Goal: Answer question/provide support

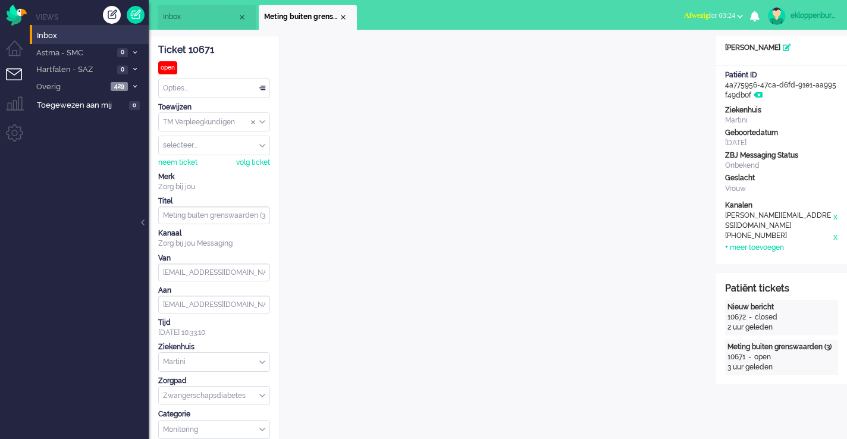
click at [196, 20] on span "Inbox" at bounding box center [200, 17] width 74 height 10
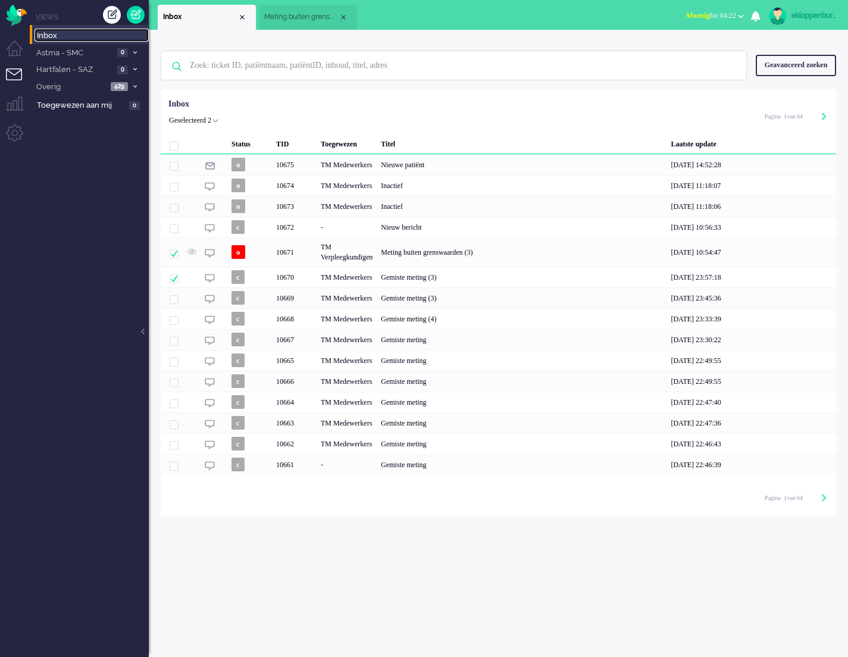
click at [59, 37] on span "Inbox" at bounding box center [93, 35] width 112 height 11
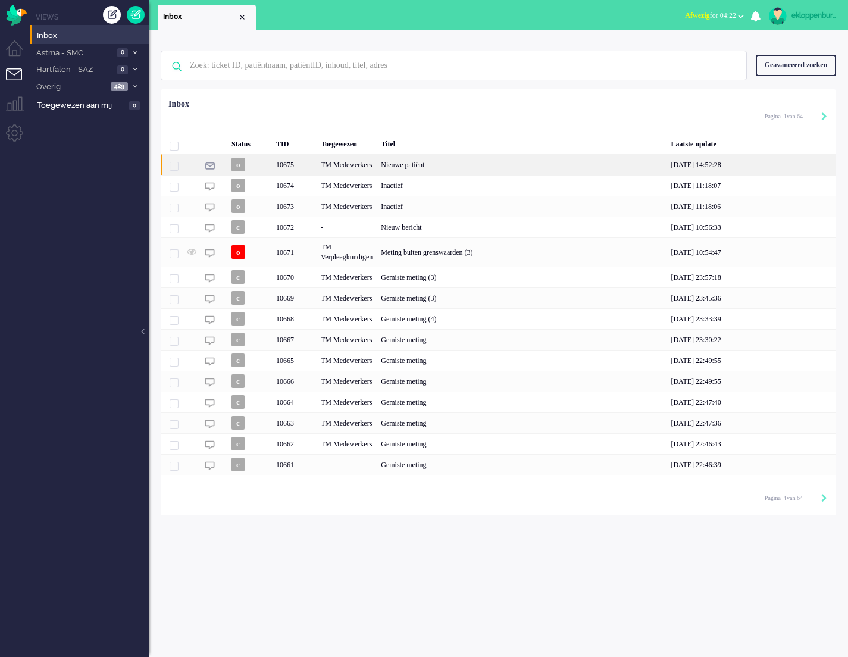
click at [408, 168] on div "Nieuwe patiënt" at bounding box center [522, 164] width 290 height 21
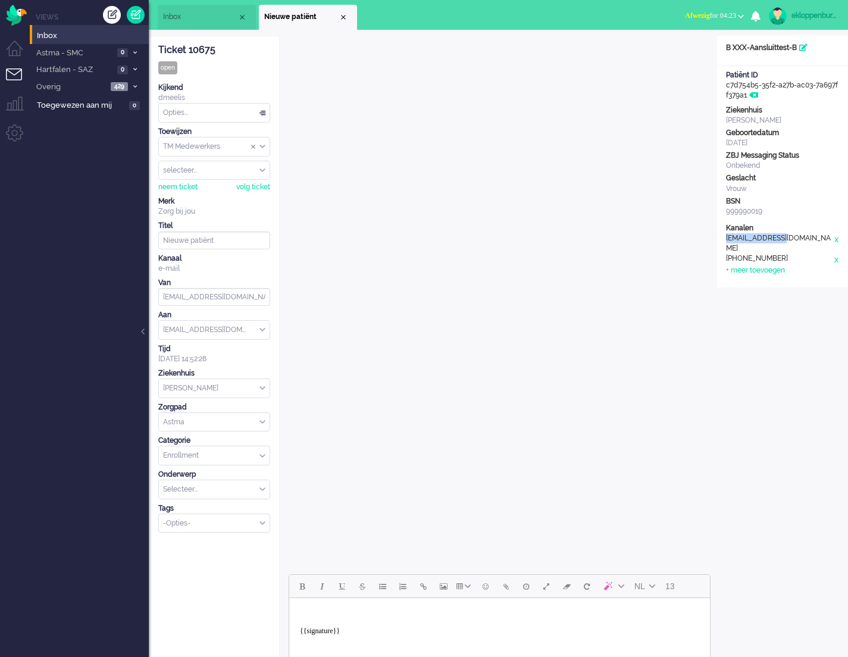
drag, startPoint x: 727, startPoint y: 237, endPoint x: 786, endPoint y: 235, distance: 58.9
click at [786, 235] on div "[PERSON_NAME][EMAIL_ADDRESS][DOMAIN_NAME]" at bounding box center [779, 243] width 107 height 20
copy div "[PERSON_NAME][EMAIL_ADDRESS][DOMAIN_NAME]"
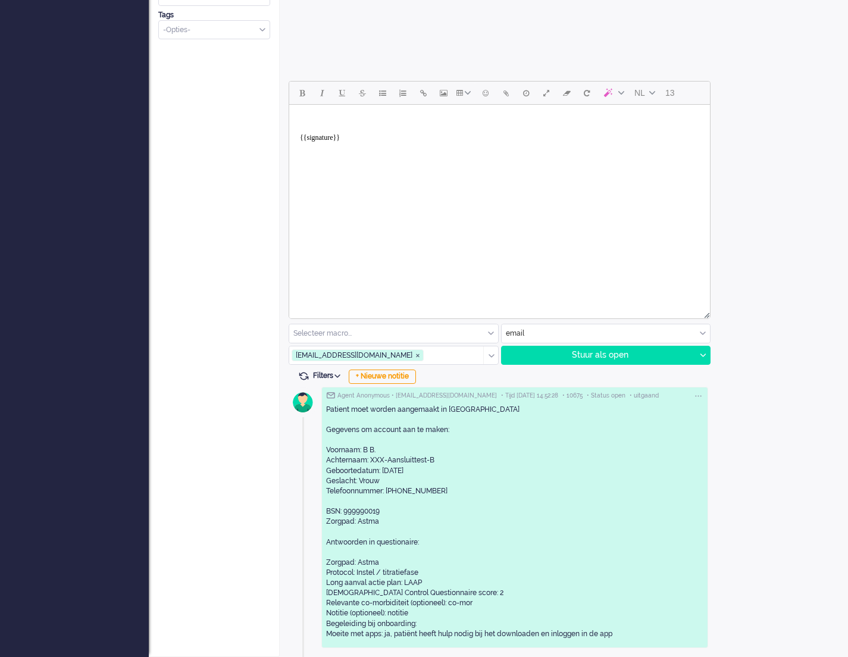
scroll to position [507, 0]
drag, startPoint x: 384, startPoint y: 470, endPoint x: 425, endPoint y: 471, distance: 41.7
click at [425, 471] on div "Patient moet worden aangemaakt in Luscii Gegevens om account aan te maken: Voor…" at bounding box center [514, 522] width 377 height 234
copy div "[DATE]"
drag, startPoint x: 389, startPoint y: 491, endPoint x: 452, endPoint y: 493, distance: 63.1
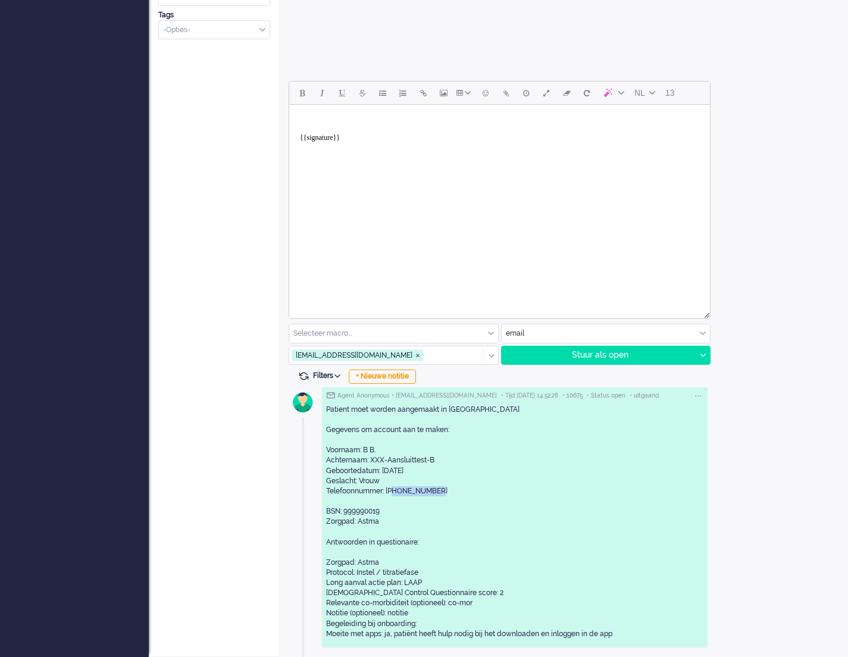
click at [454, 493] on div "Patient moet worden aangemaakt in Luscii Gegevens om account aan te maken: Voor…" at bounding box center [514, 522] width 377 height 234
copy div "31699333333"
click at [369, 496] on div "Patient moet worden aangemaakt in Luscii Gegevens om account aan te maken: Voor…" at bounding box center [514, 522] width 377 height 234
drag, startPoint x: 356, startPoint y: 563, endPoint x: 391, endPoint y: 561, distance: 35.1
click at [391, 561] on div "Patient moet worden aangemaakt in Luscii Gegevens om account aan te maken: Voor…" at bounding box center [514, 522] width 377 height 234
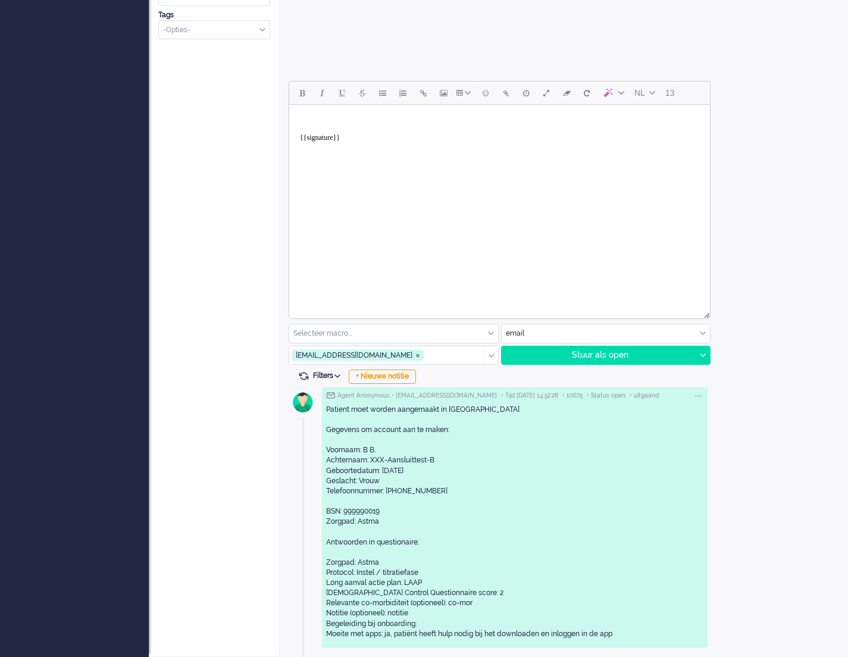
copy div "Astma"
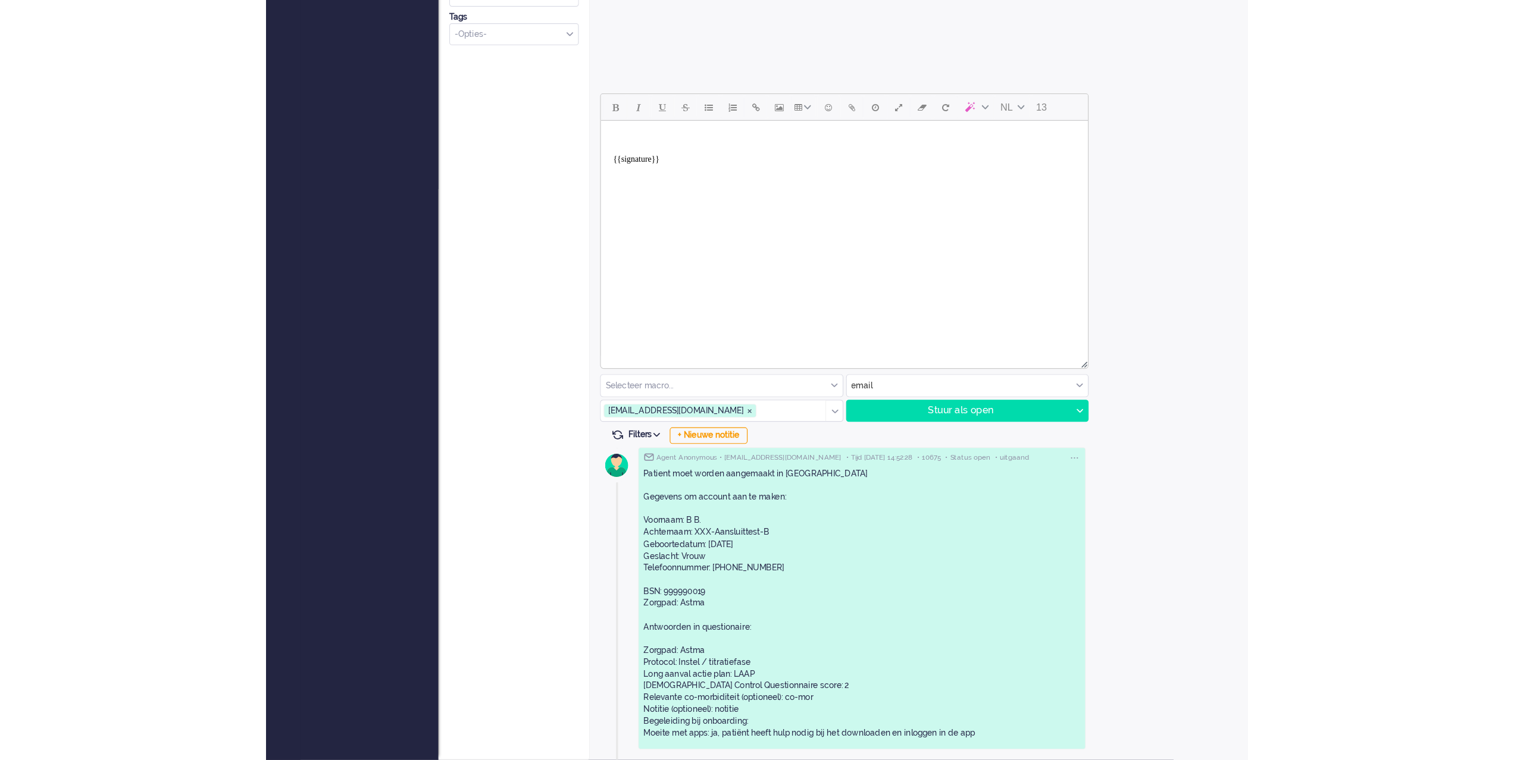
scroll to position [378, 0]
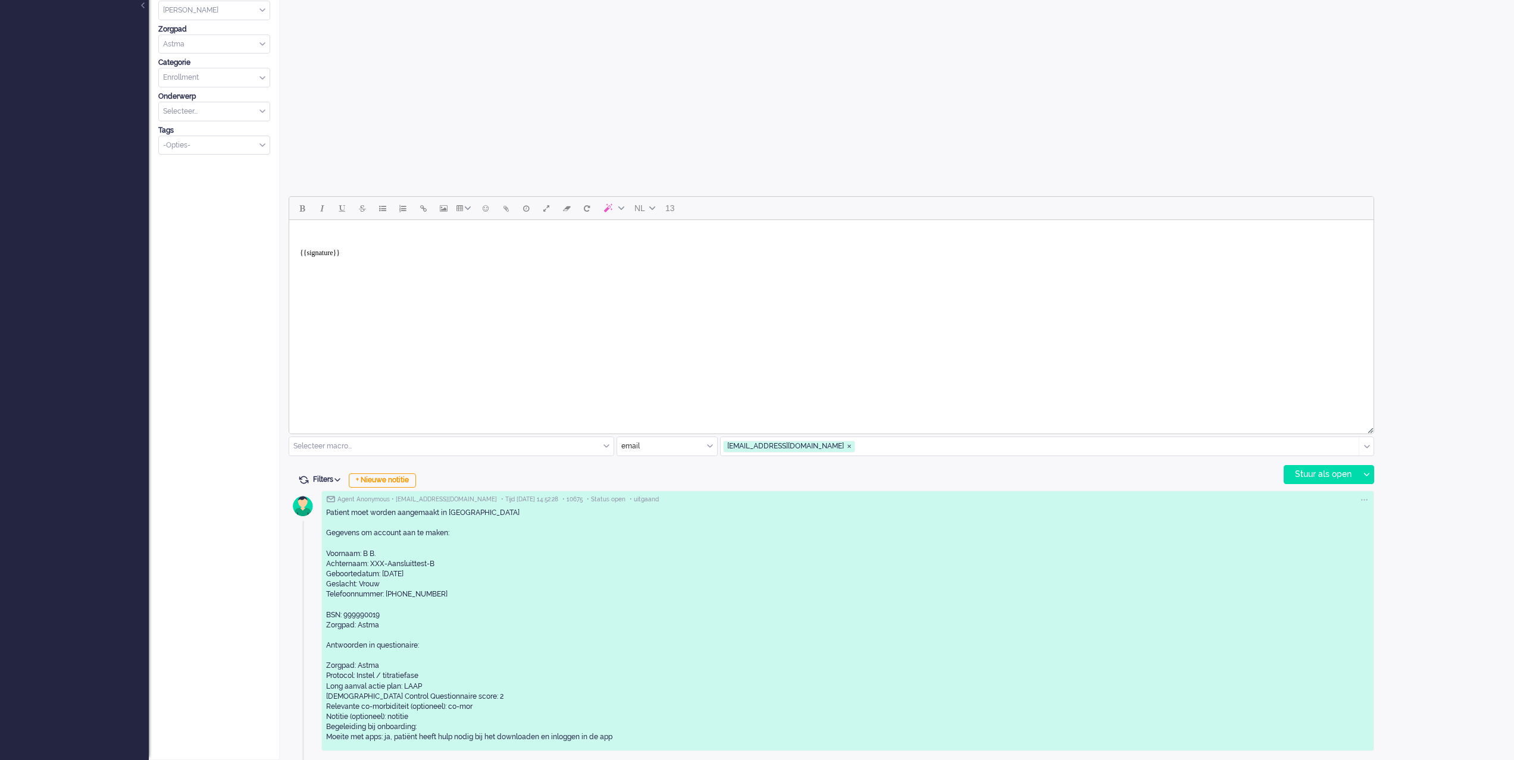
drag, startPoint x: 382, startPoint y: 648, endPoint x: 394, endPoint y: 646, distance: 12.0
click at [382, 648] on div "Patient moet worden aangemaakt in Luscii Gegevens om account aan te maken: Voor…" at bounding box center [847, 625] width 1043 height 234
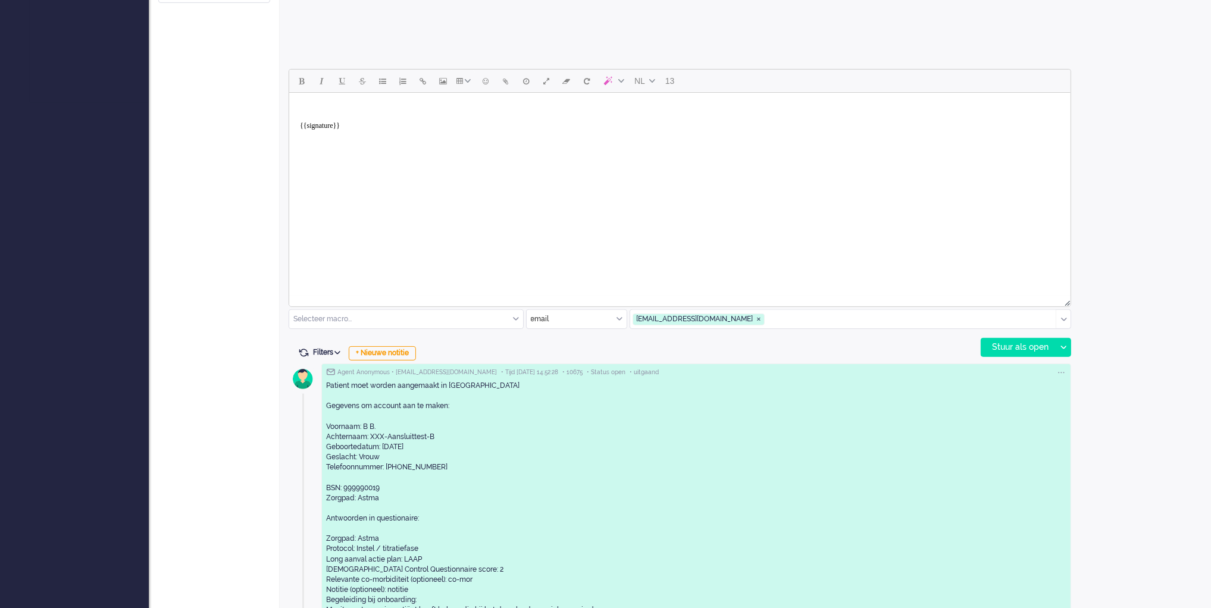
scroll to position [529, 0]
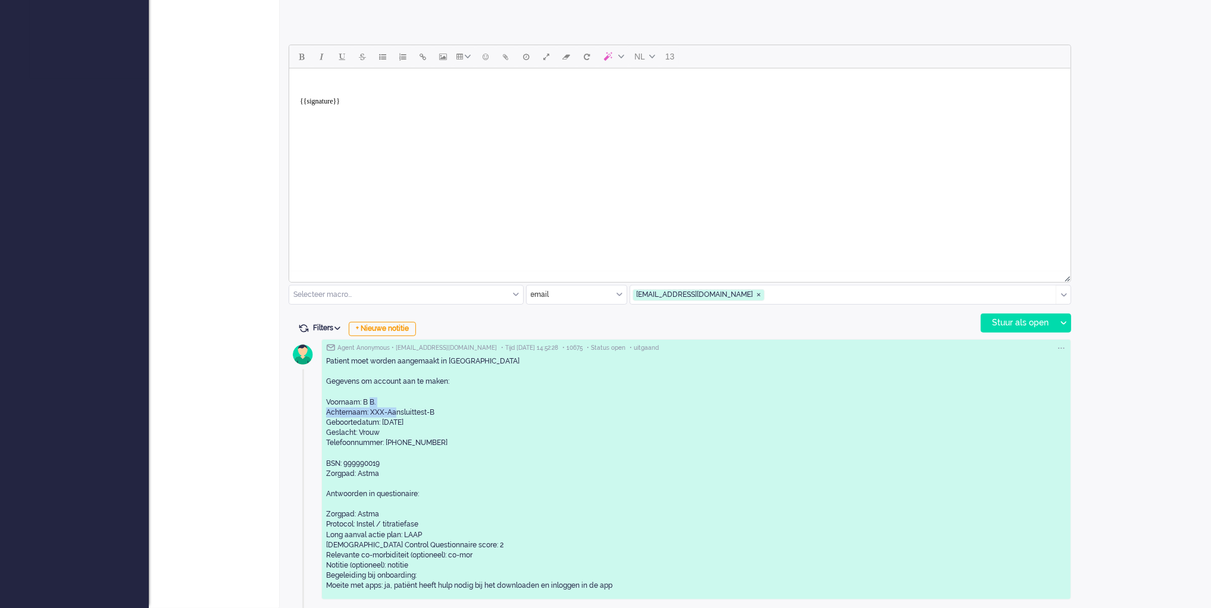
drag, startPoint x: 363, startPoint y: 402, endPoint x: 393, endPoint y: 413, distance: 31.6
click at [393, 413] on div "Patient moet worden aangemaakt in Luscii Gegevens om account aan te maken: Voor…" at bounding box center [696, 473] width 740 height 234
click at [364, 403] on div "Patient moet worden aangemaakt in Luscii Gegevens om account aan te maken: Voor…" at bounding box center [696, 473] width 740 height 234
drag, startPoint x: 381, startPoint y: 402, endPoint x: 364, endPoint y: 402, distance: 17.3
click at [364, 402] on div "Patient moet worden aangemaakt in Luscii Gegevens om account aan te maken: Voor…" at bounding box center [696, 473] width 740 height 234
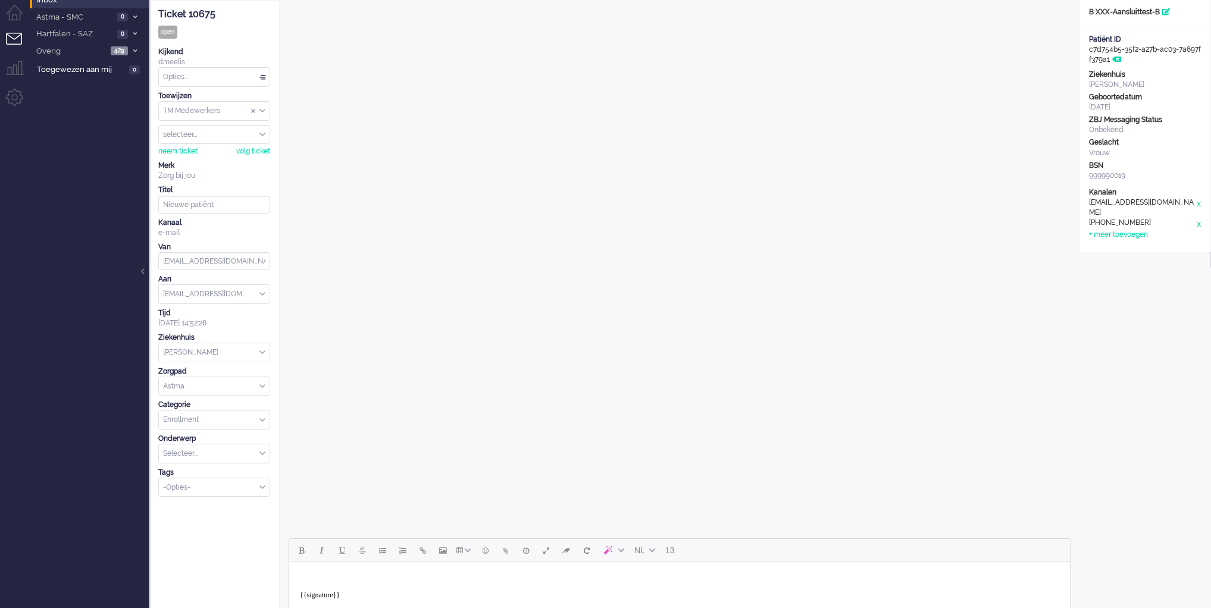
scroll to position [0, 0]
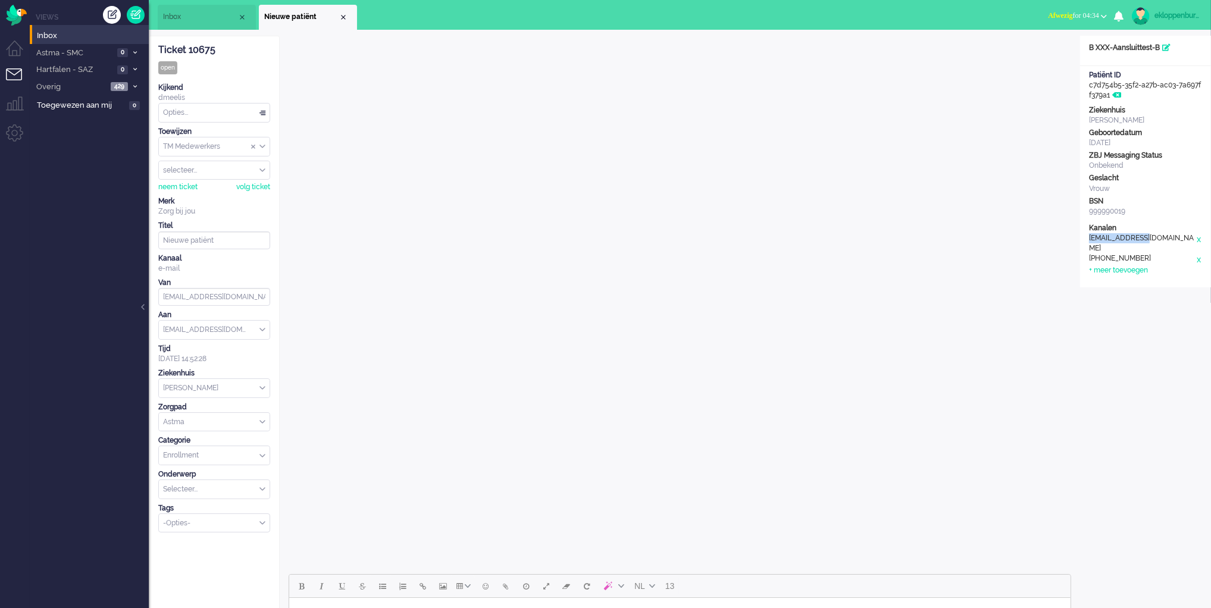
drag, startPoint x: 1148, startPoint y: 238, endPoint x: 1090, endPoint y: 239, distance: 58.3
click at [847, 239] on div "[EMAIL_ADDRESS][DOMAIN_NAME]" at bounding box center [1142, 243] width 107 height 20
copy div "[EMAIL_ADDRESS][DOMAIN_NAME]"
click at [195, 18] on span "Inbox" at bounding box center [200, 17] width 74 height 10
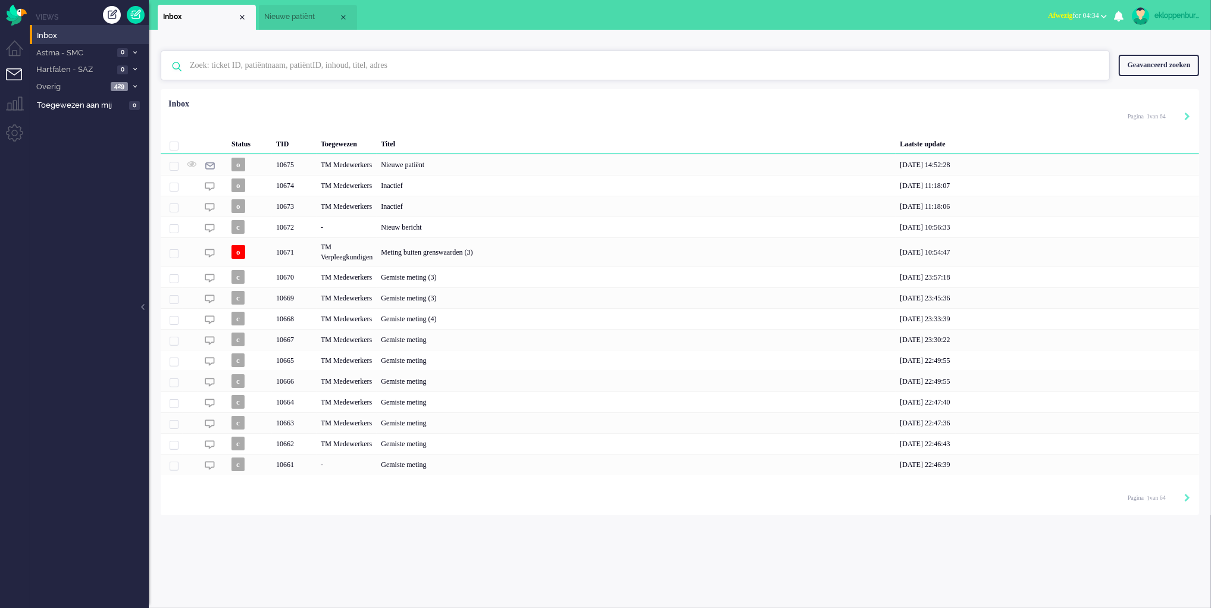
click at [292, 67] on input "text" at bounding box center [637, 65] width 912 height 29
paste input "[EMAIL_ADDRESS][DOMAIN_NAME]"
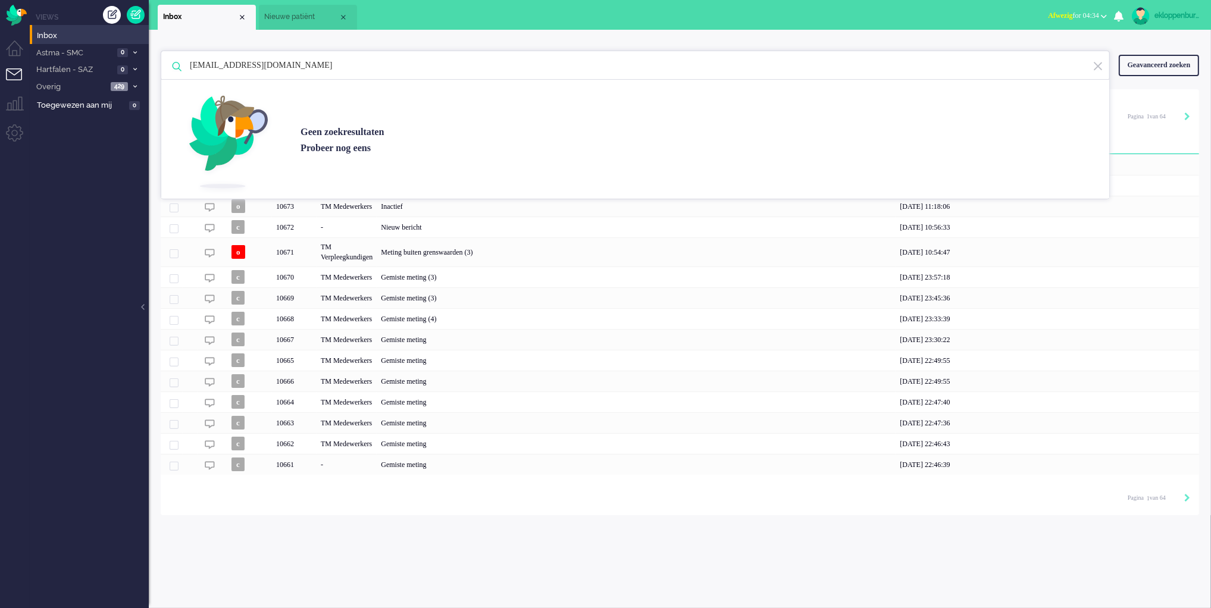
type input "[EMAIL_ADDRESS][DOMAIN_NAME]"
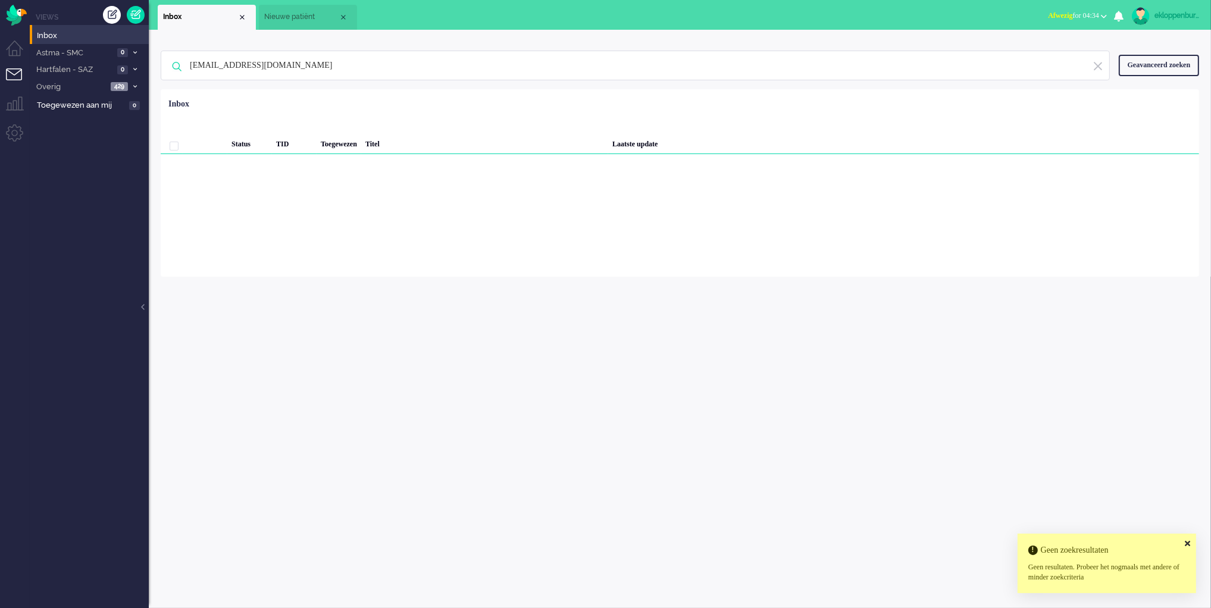
click at [847, 68] on img at bounding box center [1097, 66] width 11 height 11
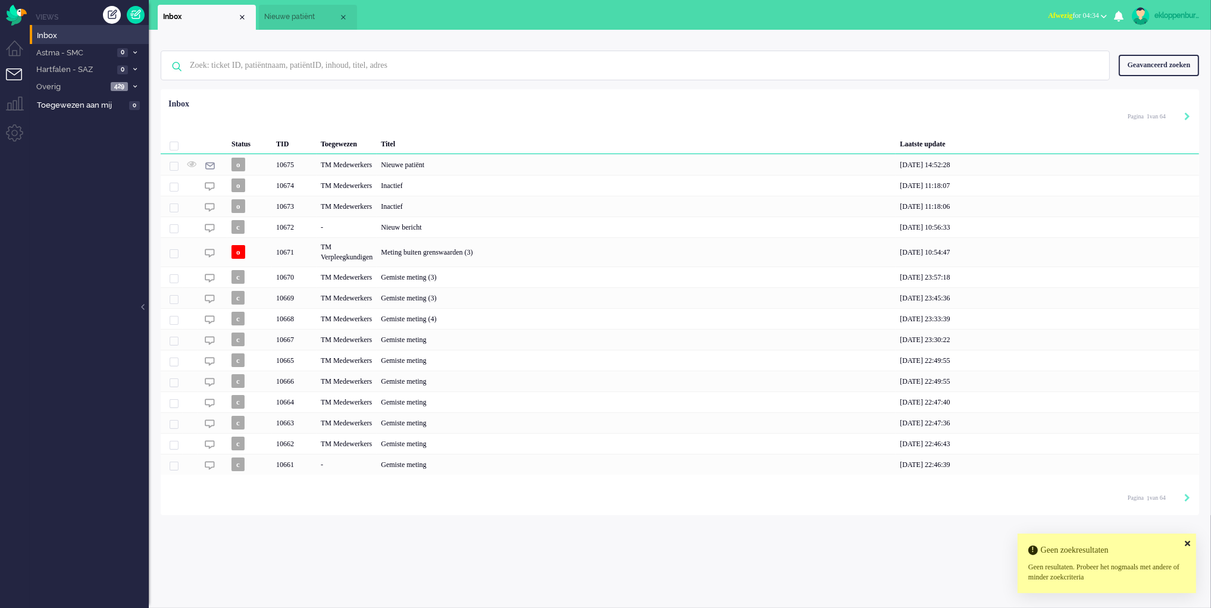
click at [847, 66] on div "Geavanceerd zoeken" at bounding box center [1158, 65] width 80 height 21
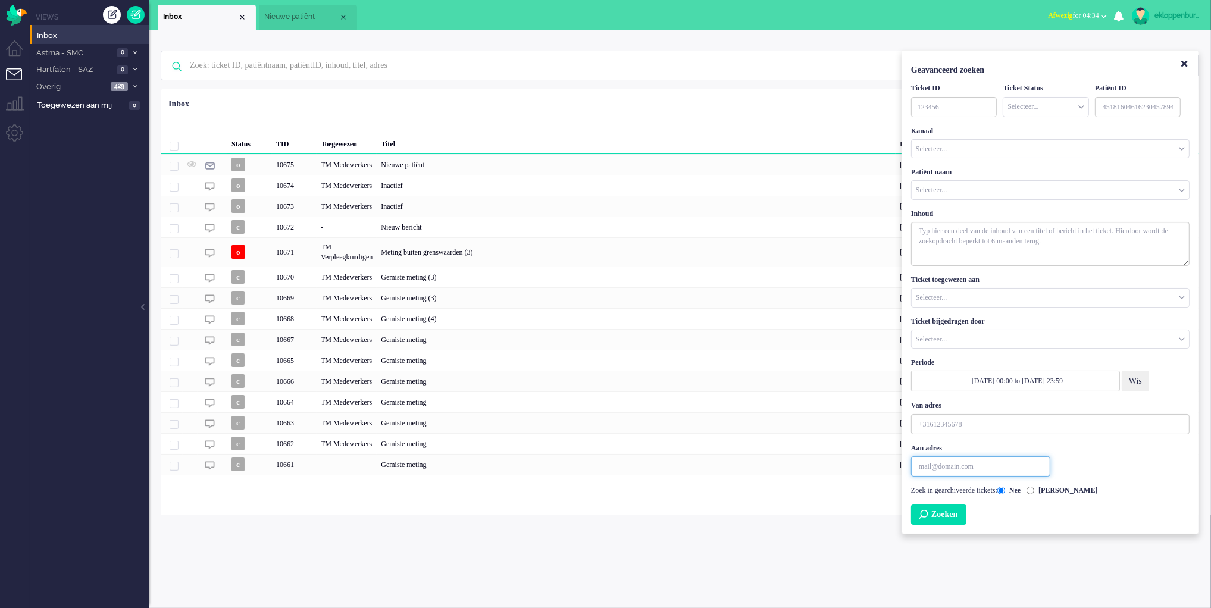
click at [847, 469] on input "Aan adres" at bounding box center [980, 466] width 139 height 20
paste input "[EMAIL_ADDRESS][DOMAIN_NAME]"
type input "[EMAIL_ADDRESS][DOMAIN_NAME]"
click at [847, 509] on button "Zoeken" at bounding box center [938, 515] width 55 height 20
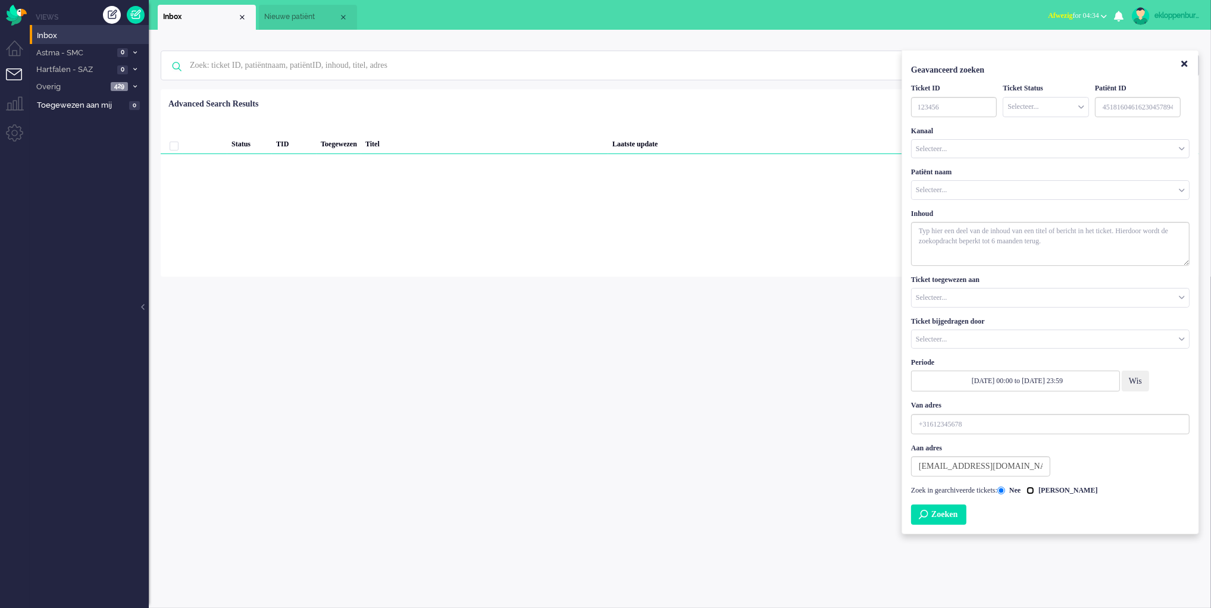
click at [847, 488] on input "[PERSON_NAME]" at bounding box center [1030, 491] width 8 height 8
radio input "true"
click at [847, 513] on button "Zoeken" at bounding box center [938, 515] width 55 height 20
click at [847, 62] on button "Close" at bounding box center [1184, 65] width 20 height 20
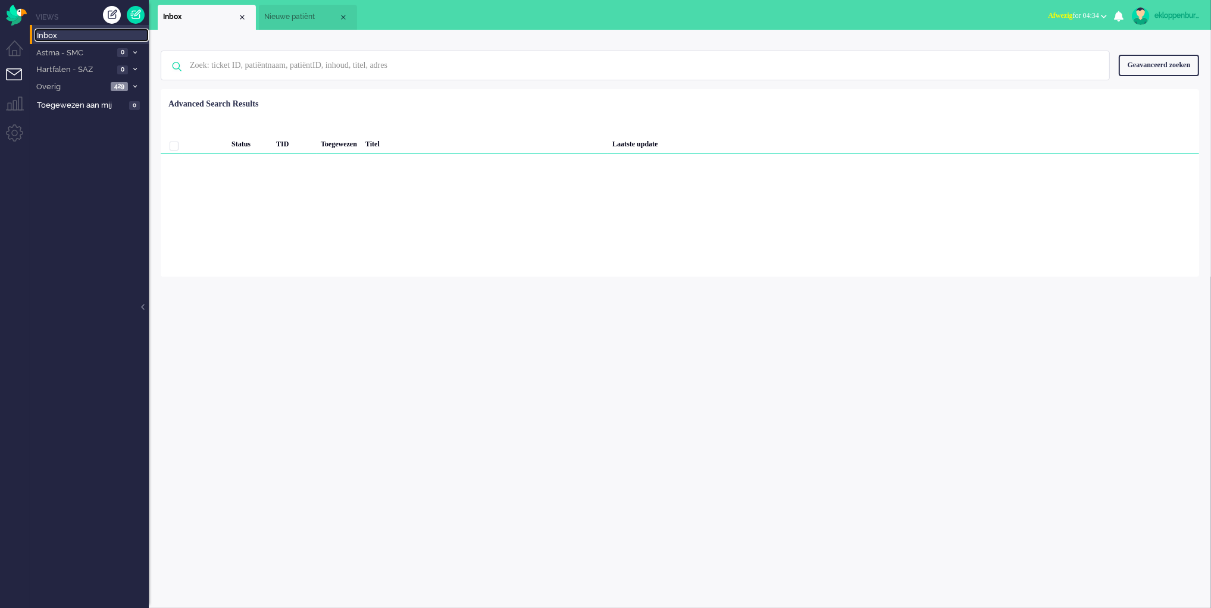
click at [95, 39] on span "Inbox" at bounding box center [93, 35] width 112 height 11
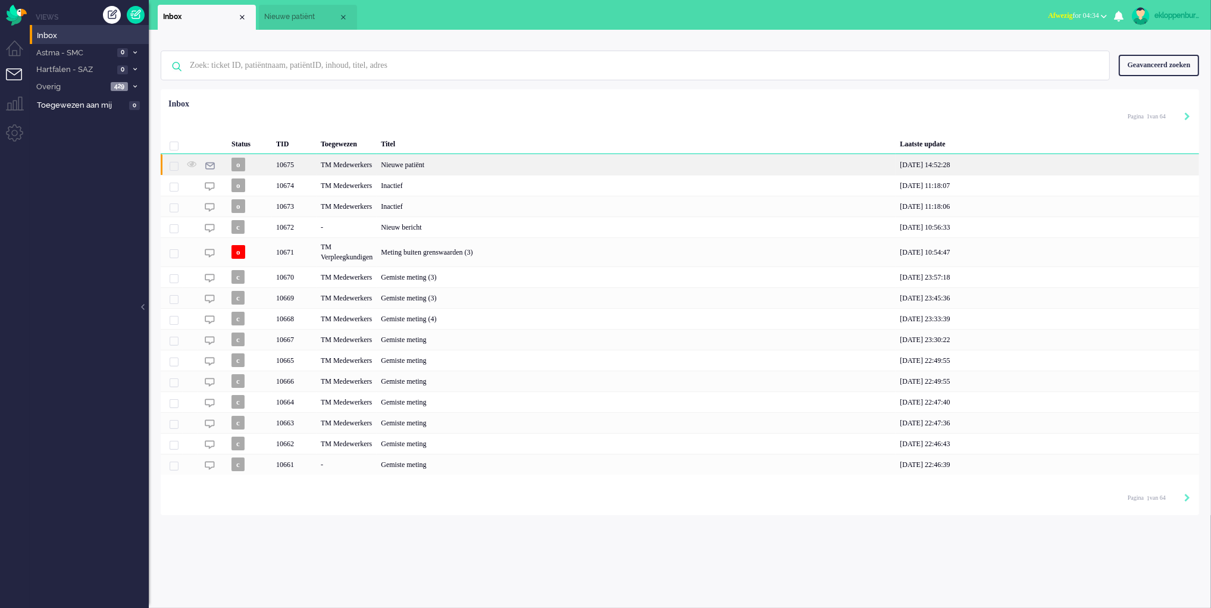
click at [433, 165] on div "Nieuwe patiënt" at bounding box center [636, 164] width 519 height 21
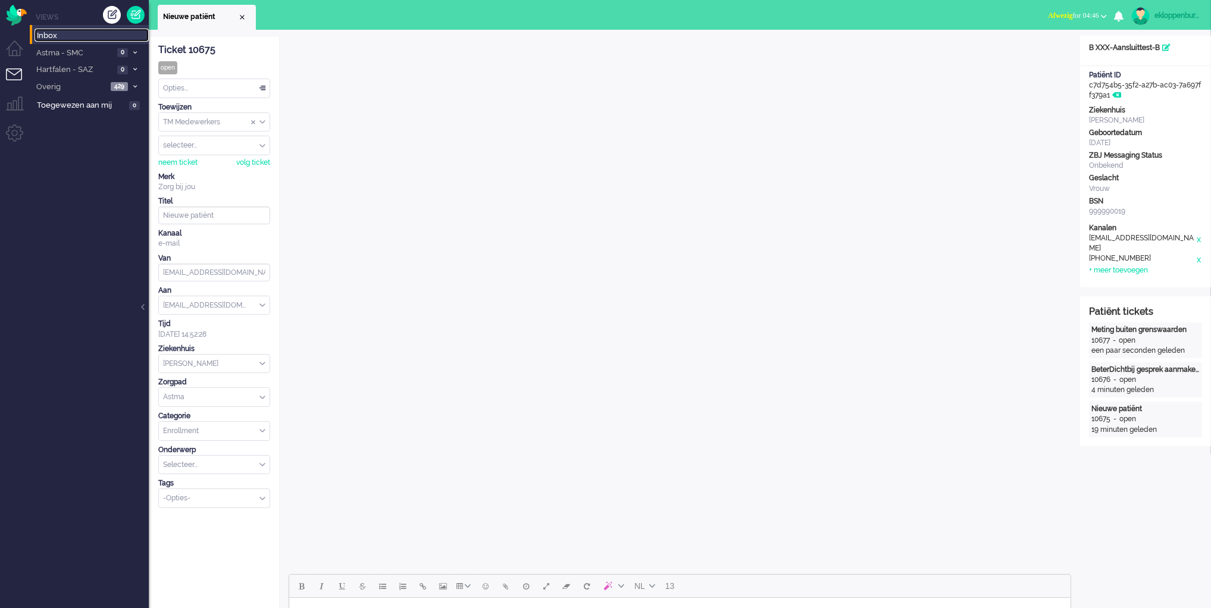
click at [101, 36] on span "Inbox" at bounding box center [93, 35] width 112 height 11
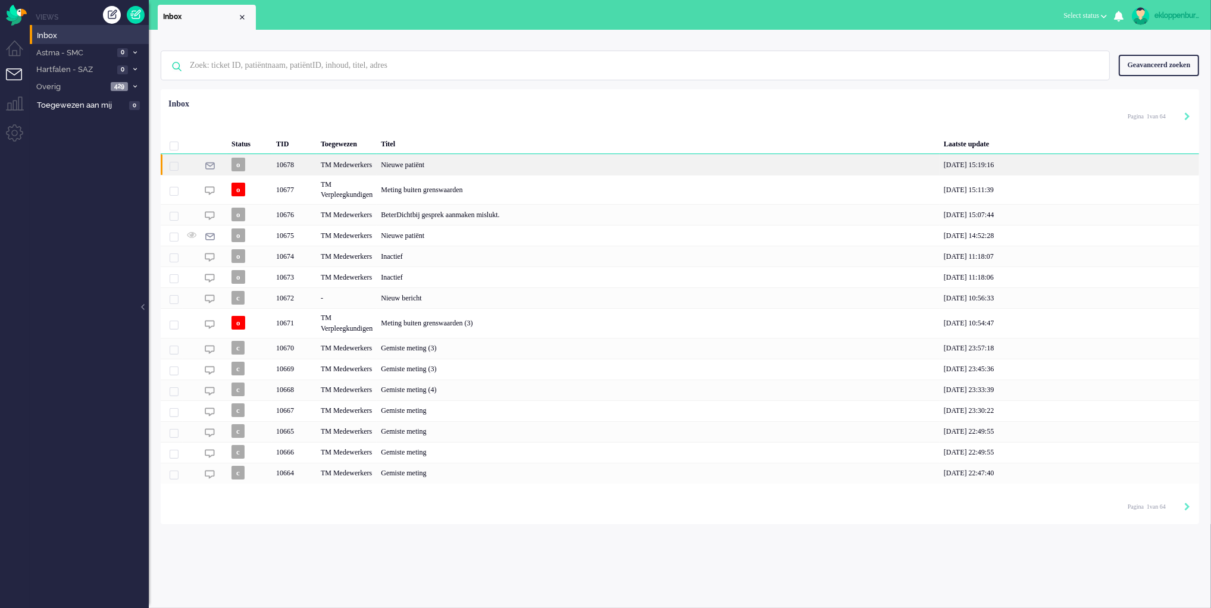
click at [418, 165] on div "Nieuwe patiënt" at bounding box center [658, 164] width 563 height 21
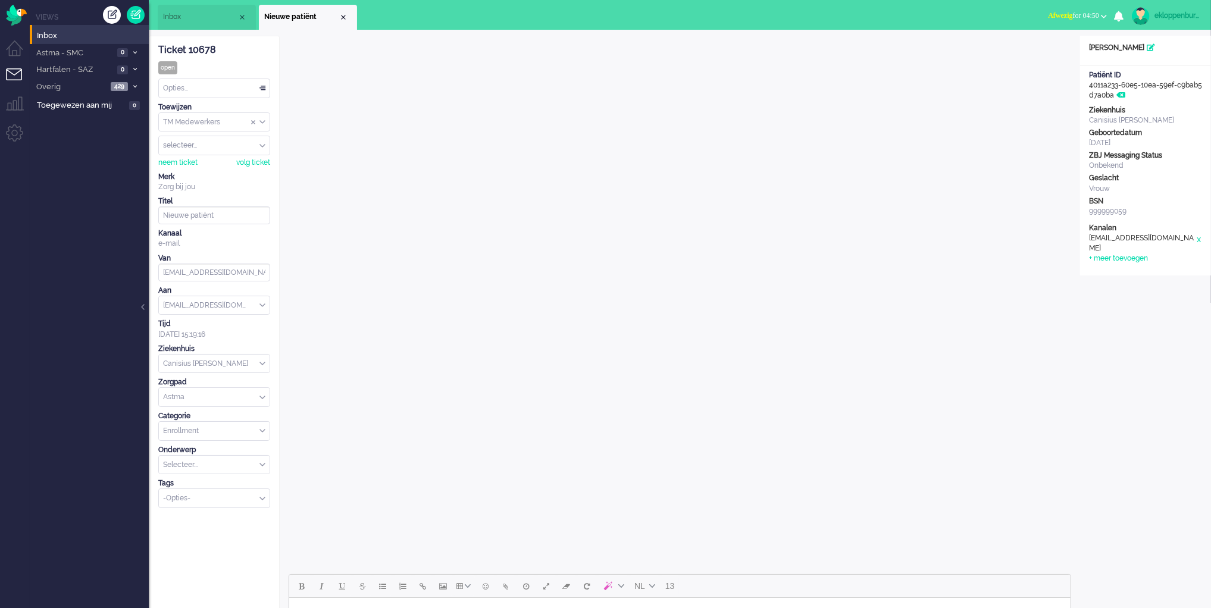
click at [193, 18] on span "Inbox" at bounding box center [200, 17] width 74 height 10
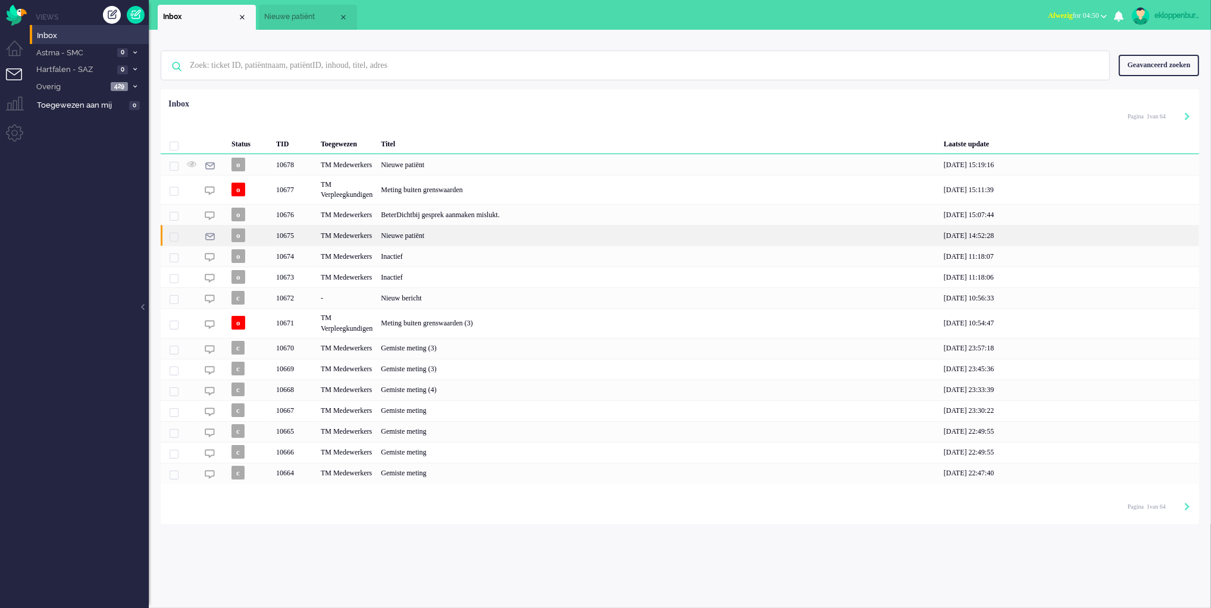
click at [500, 240] on div "Nieuwe patiënt" at bounding box center [658, 235] width 563 height 21
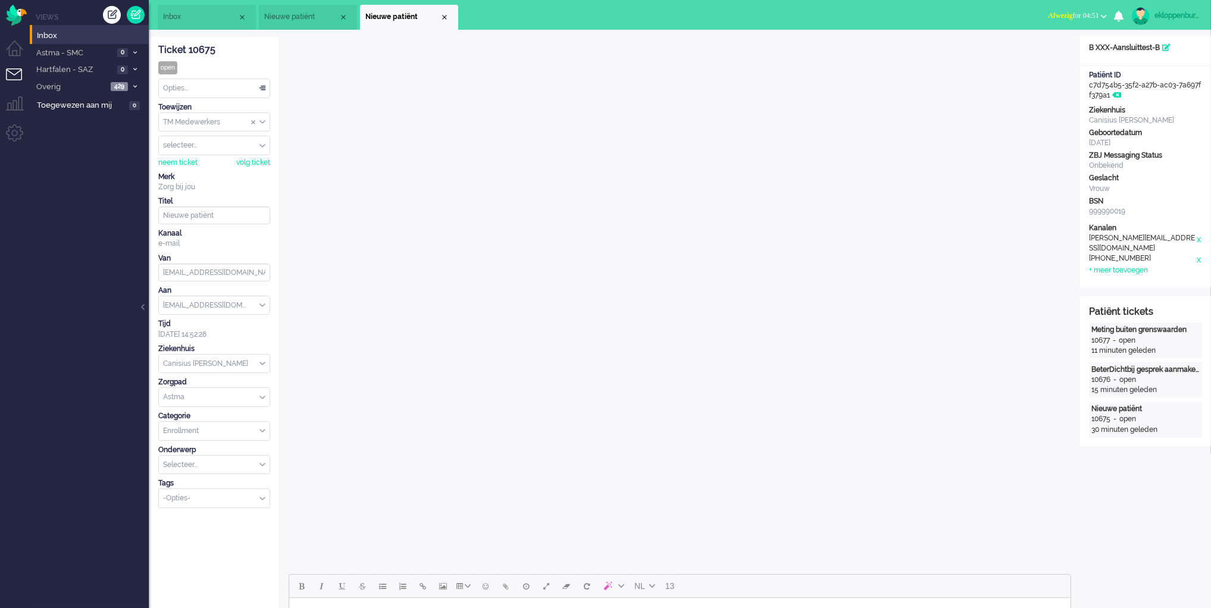
click at [321, 15] on span "Nieuwe patiënt" at bounding box center [301, 17] width 74 height 10
